Goal: Obtain resource: Obtain resource

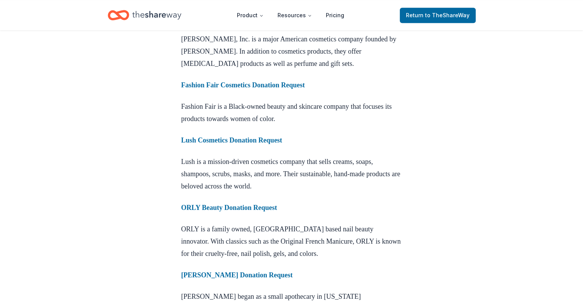
scroll to position [743, 0]
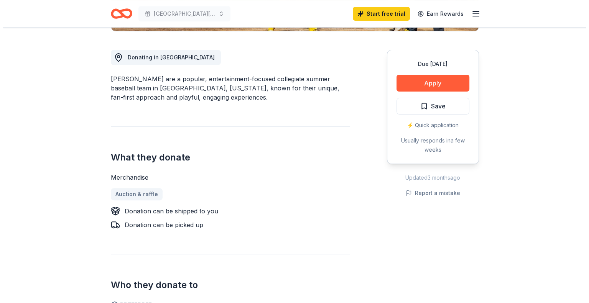
scroll to position [203, 0]
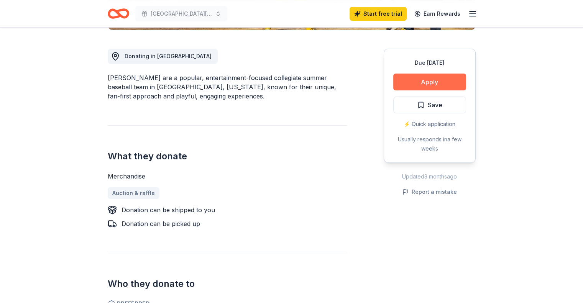
click at [450, 85] on button "Apply" at bounding box center [429, 82] width 73 height 17
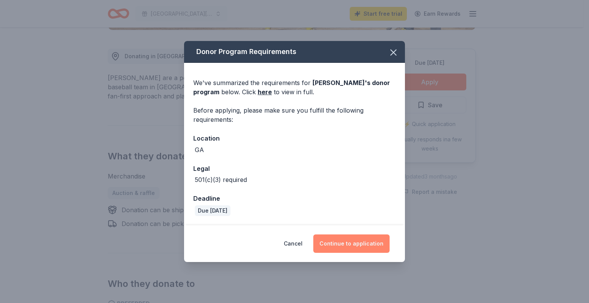
click at [364, 241] on button "Continue to application" at bounding box center [351, 244] width 76 height 18
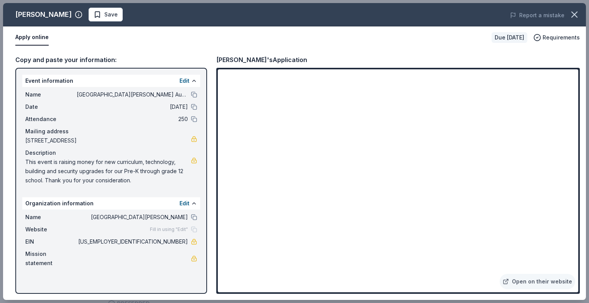
click at [154, 94] on span "[GEOGRAPHIC_DATA][PERSON_NAME] Auction" at bounding box center [132, 94] width 111 height 9
click at [194, 92] on button at bounding box center [194, 95] width 6 height 6
click at [195, 243] on link at bounding box center [194, 242] width 6 height 6
click at [194, 138] on link at bounding box center [194, 139] width 6 height 6
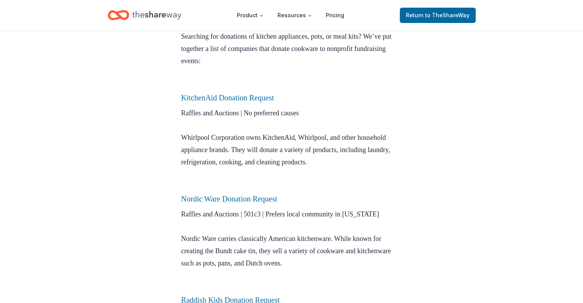
scroll to position [233, 0]
click at [226, 97] on link "KitchenAid Donation Request" at bounding box center [227, 98] width 93 height 8
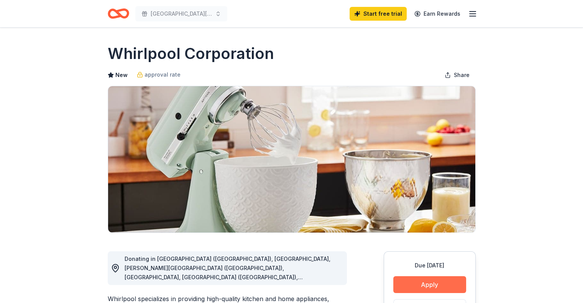
click at [443, 284] on button "Apply" at bounding box center [429, 284] width 73 height 17
